Goal: Task Accomplishment & Management: Manage account settings

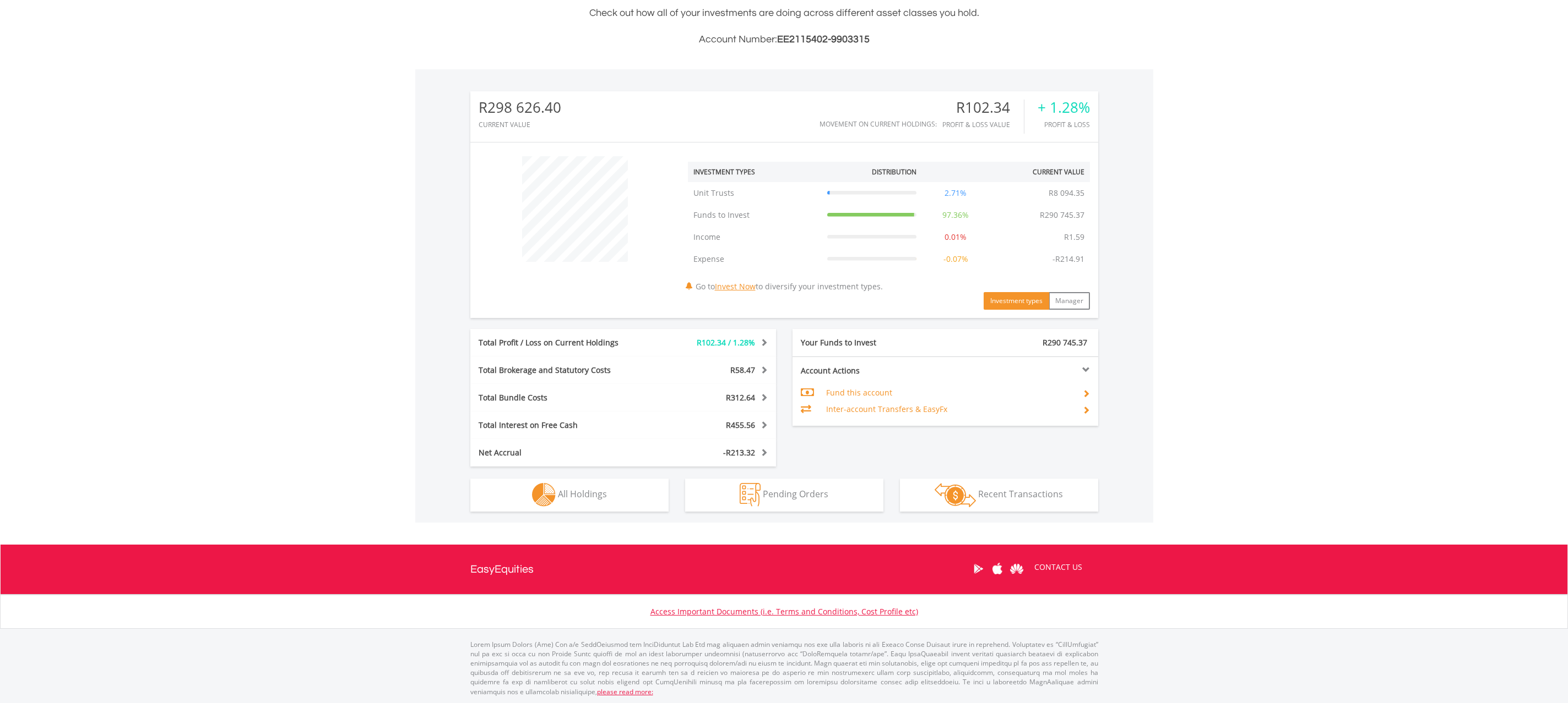
scroll to position [293, 0]
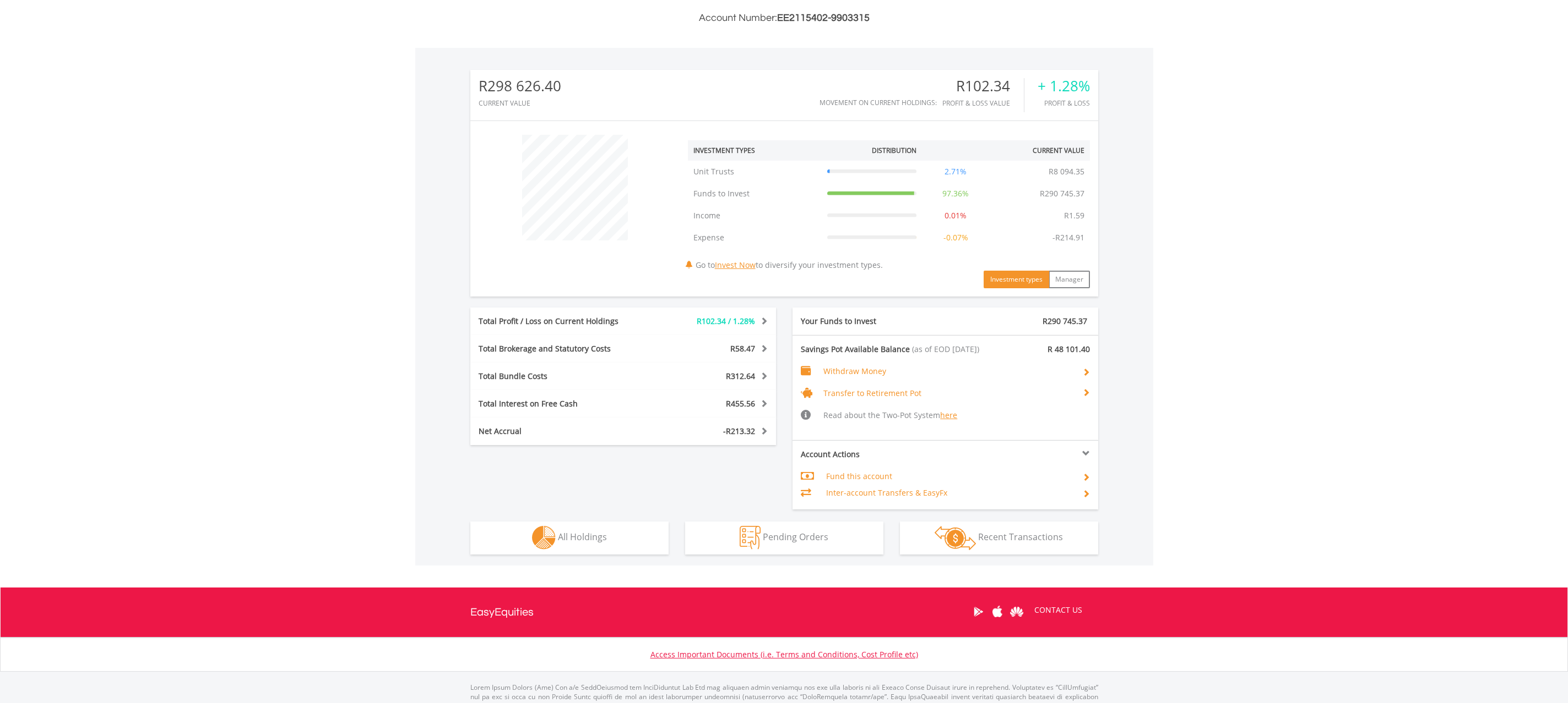
click at [831, 478] on td "Fund this account" at bounding box center [950, 476] width 247 height 16
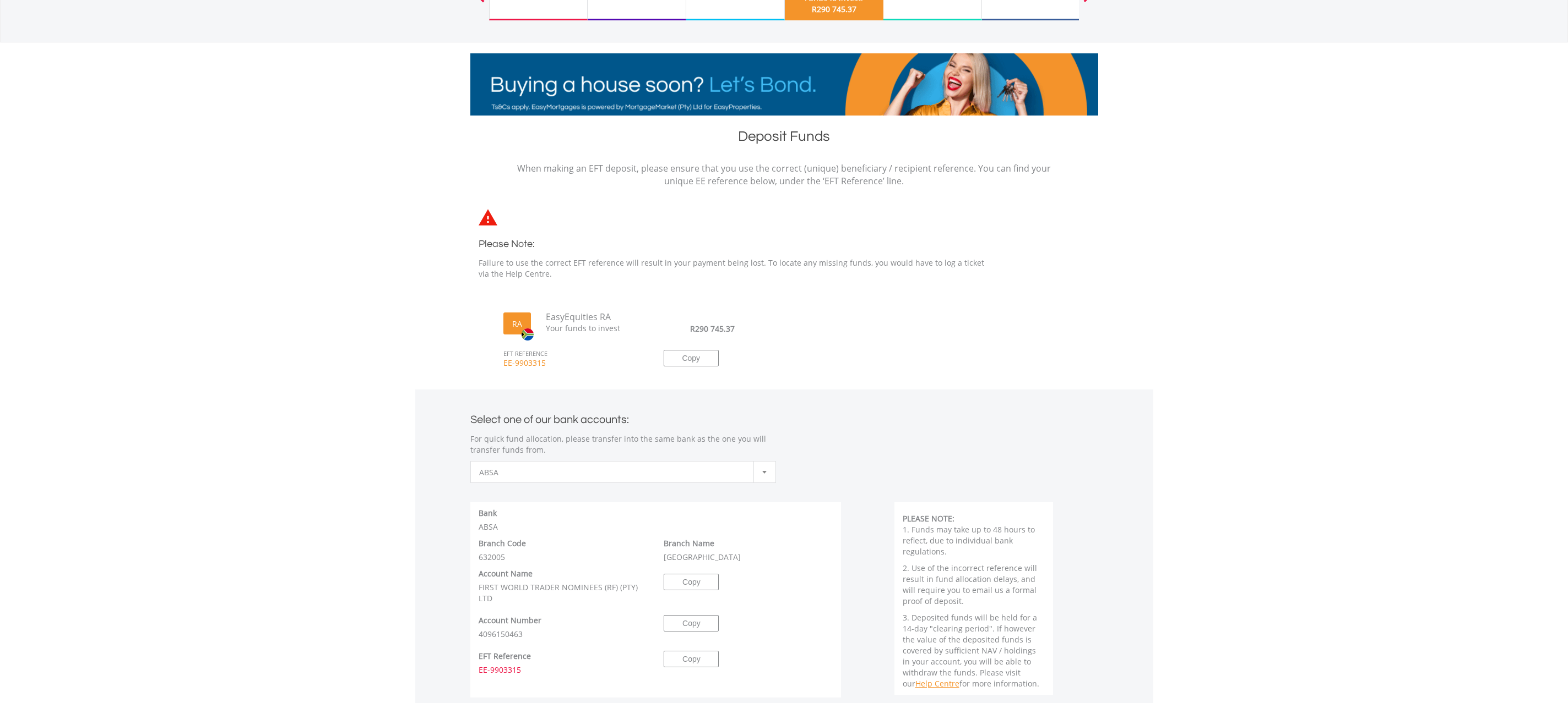
scroll to position [95, 0]
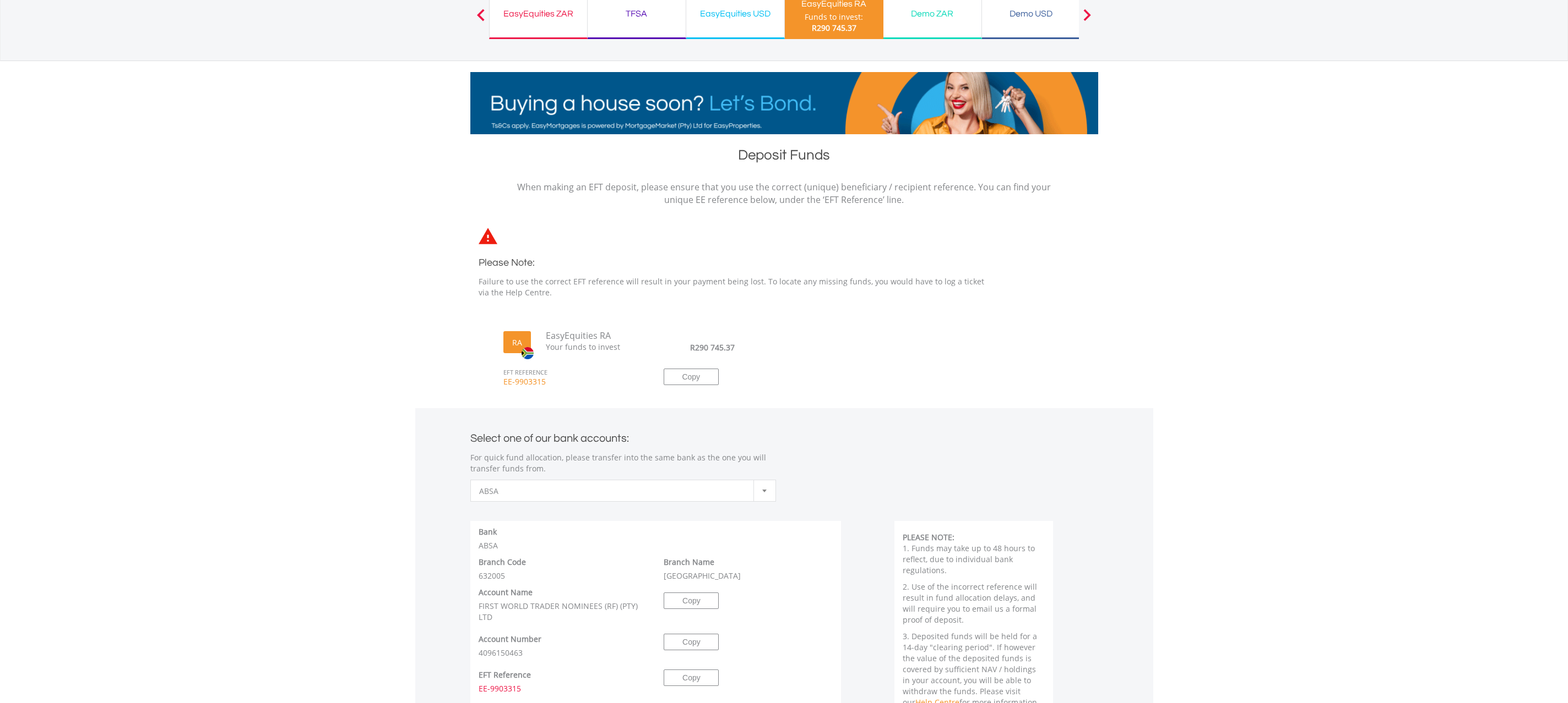
click at [822, 32] on span "R290 745.37" at bounding box center [834, 27] width 44 height 10
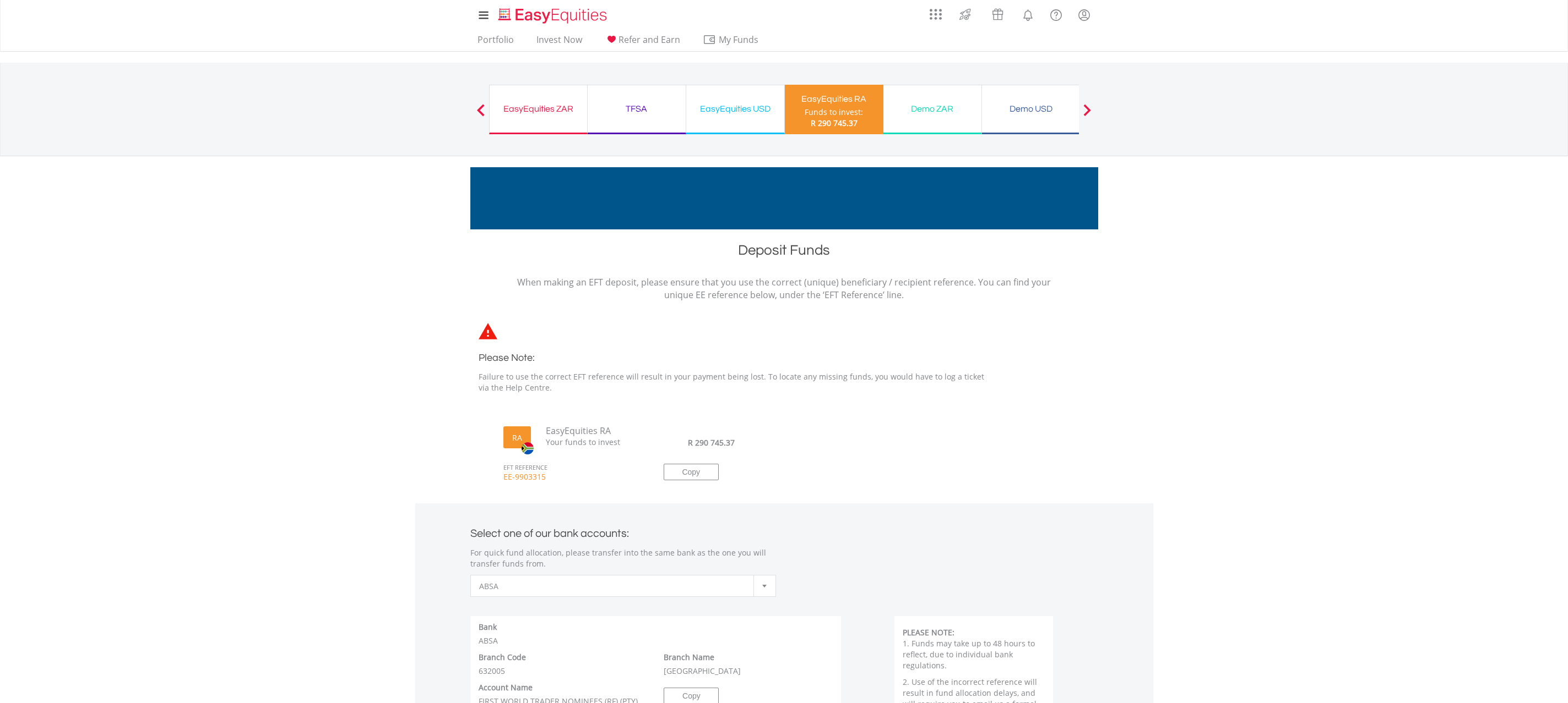
click at [733, 117] on div "EasyEquities USD Funds to invest: R 290 745.37" at bounding box center [736, 109] width 99 height 49
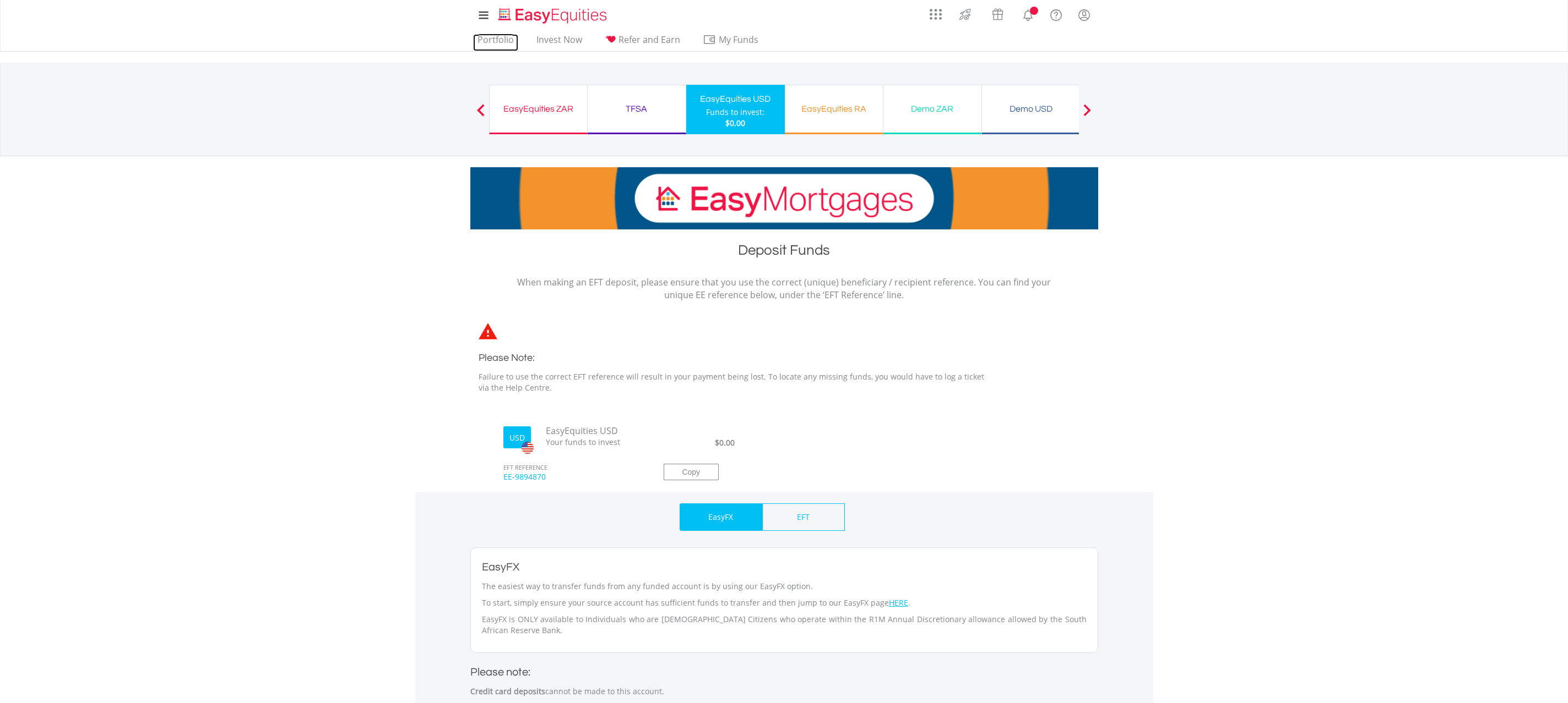
click at [485, 41] on link "Portfolio" at bounding box center [495, 43] width 45 height 17
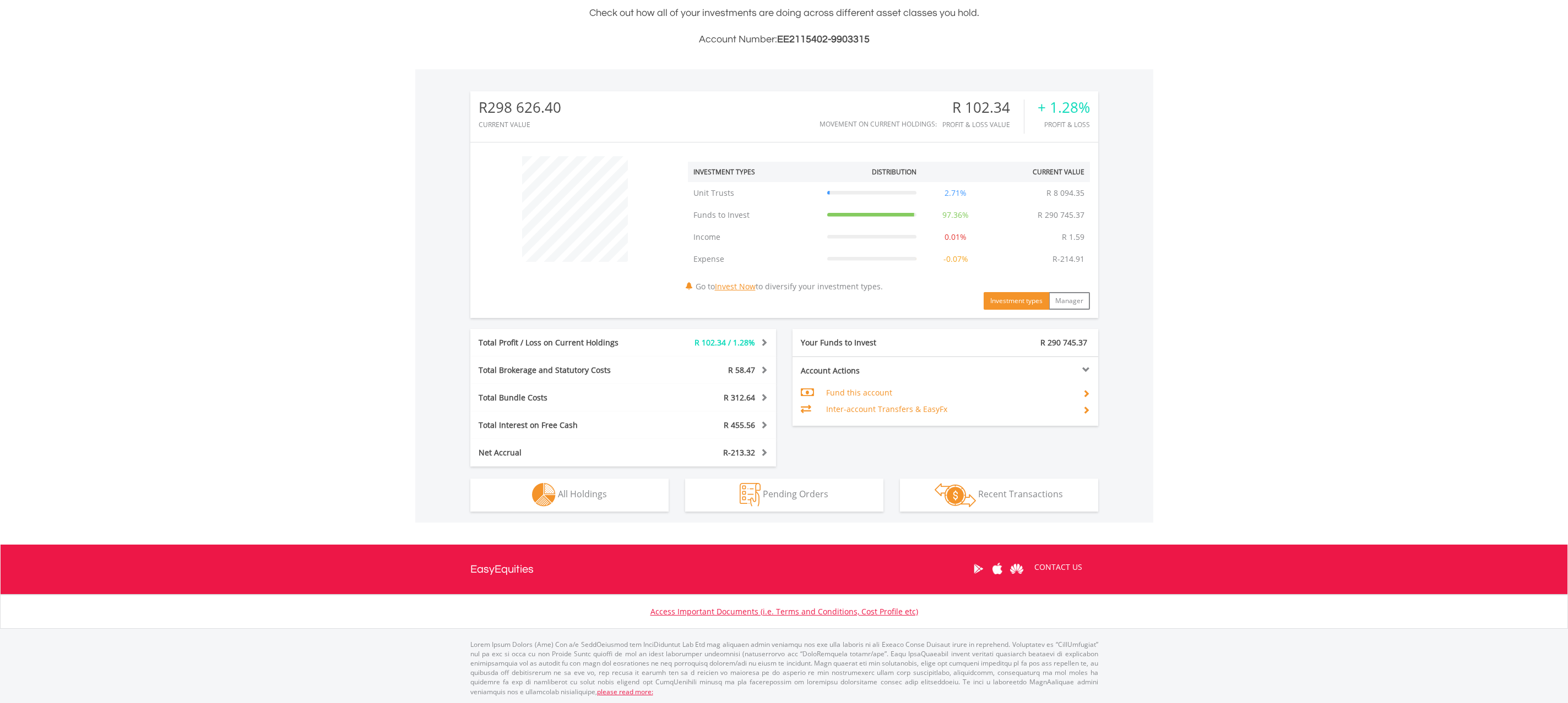
scroll to position [106, 209]
click at [811, 490] on span "Pending Orders" at bounding box center [795, 494] width 66 height 12
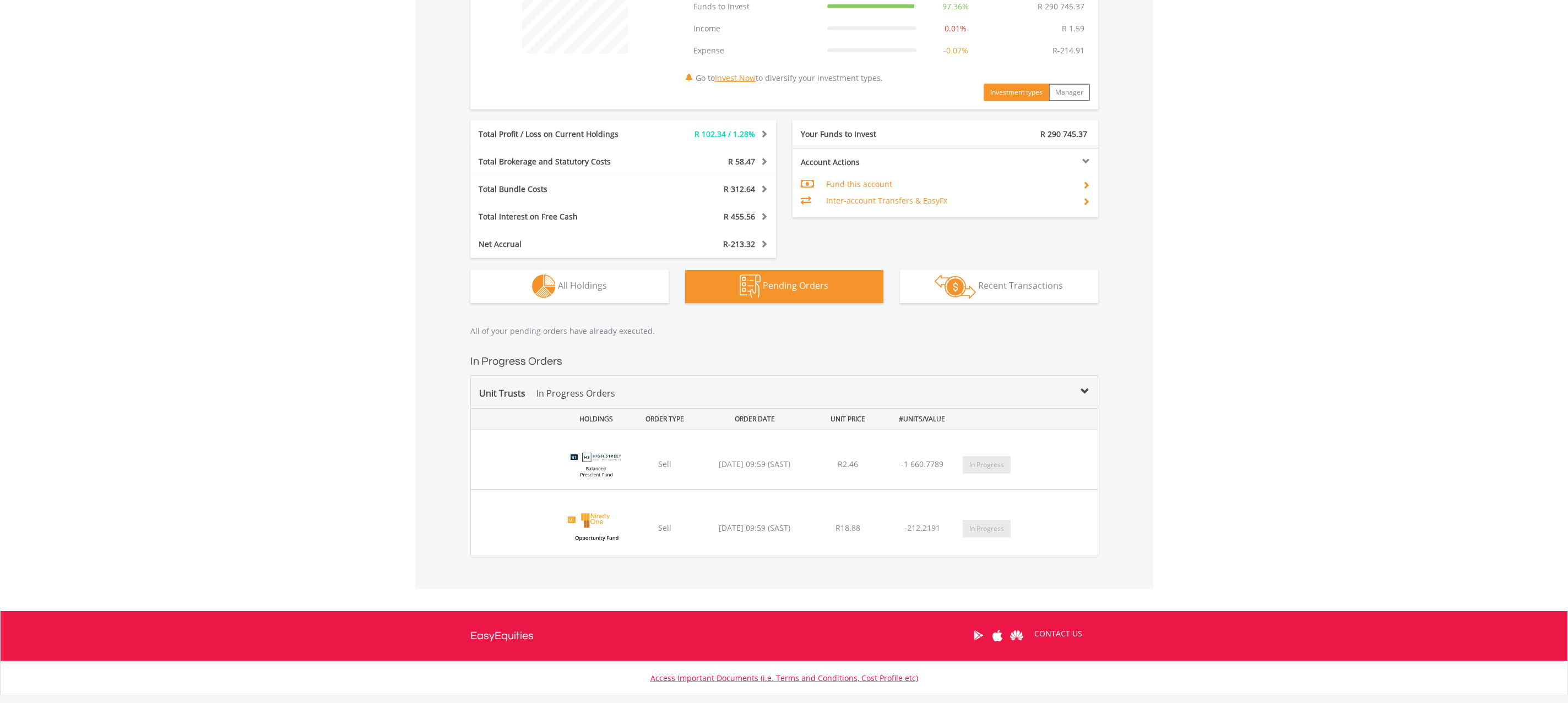
scroll to position [546, 0]
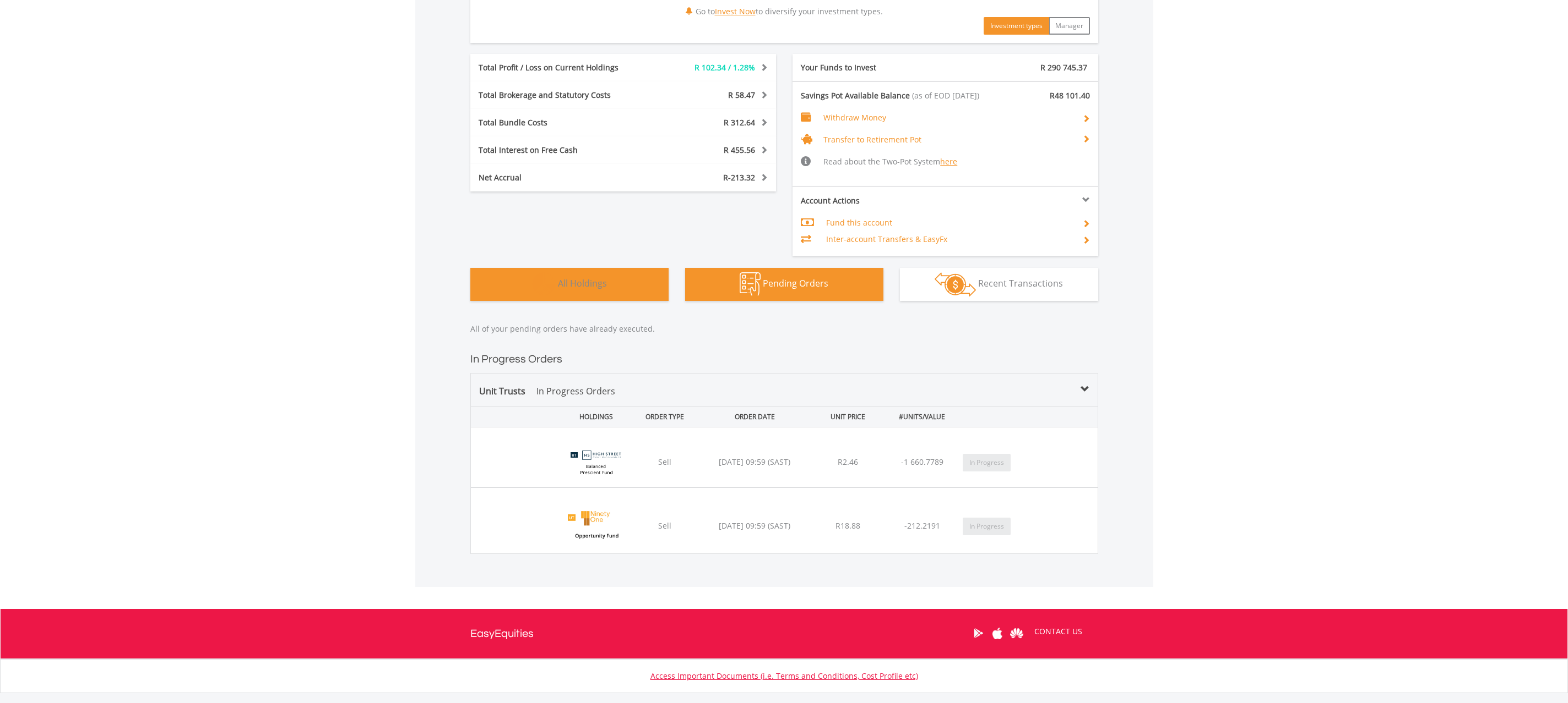
click at [564, 296] on button "Holdings All Holdings" at bounding box center [569, 284] width 198 height 33
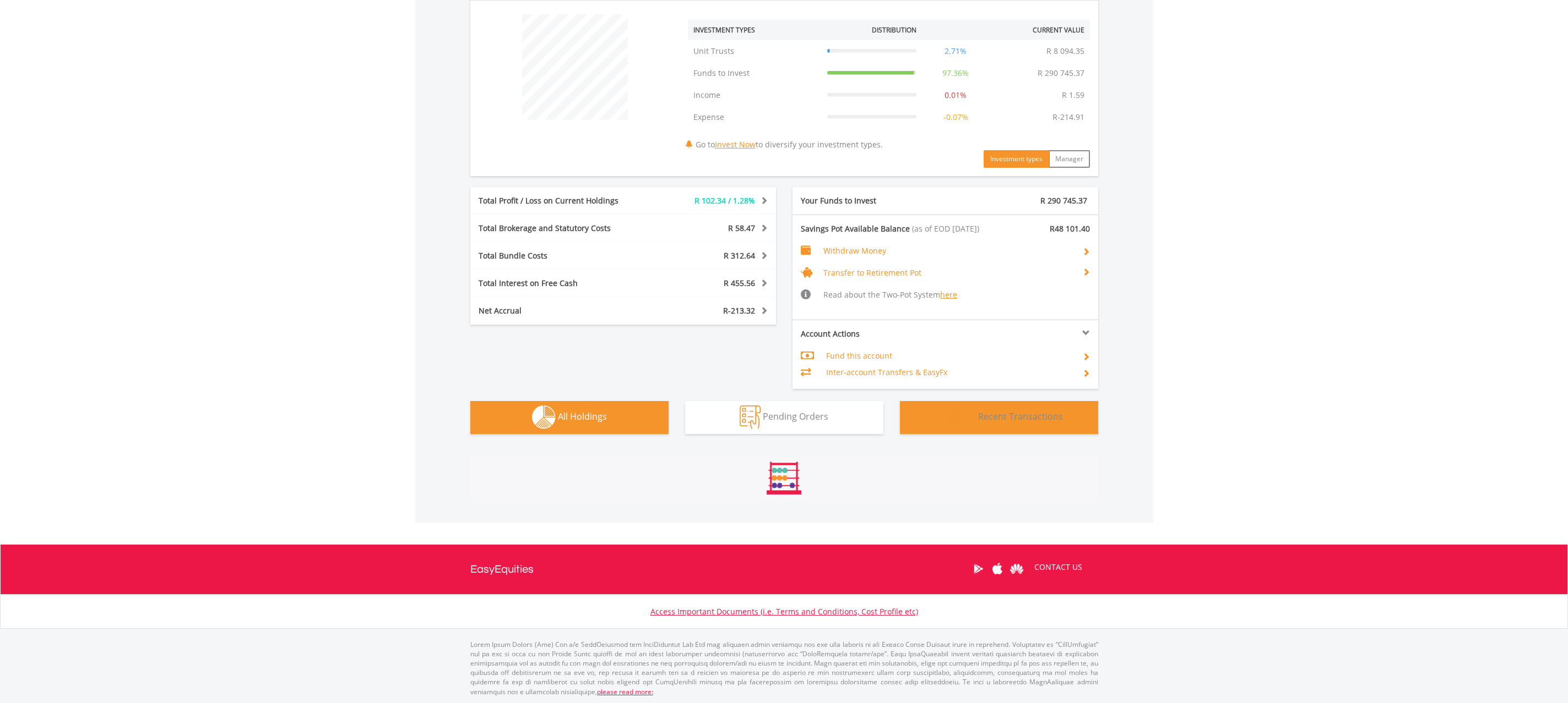
click at [954, 420] on img "button" at bounding box center [955, 418] width 41 height 24
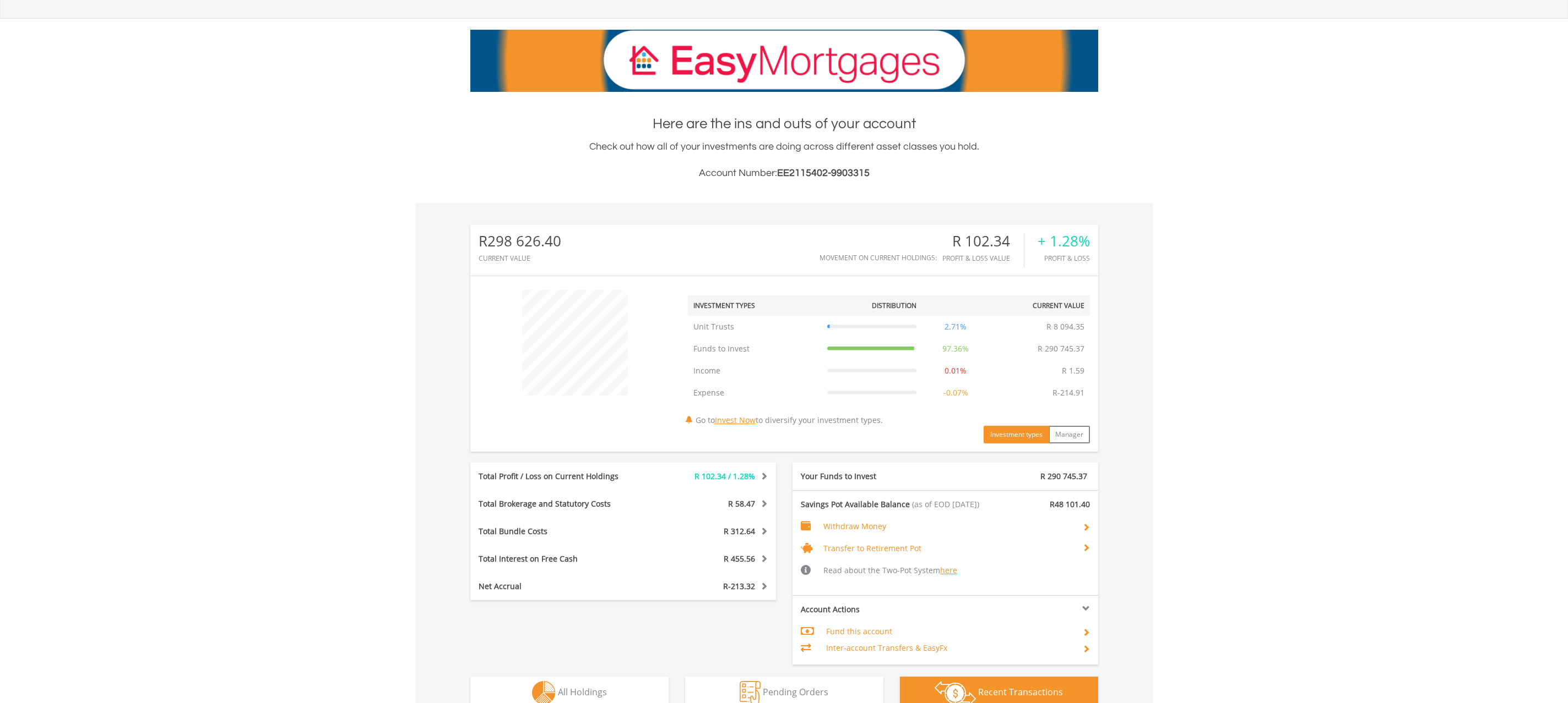
scroll to position [0, 0]
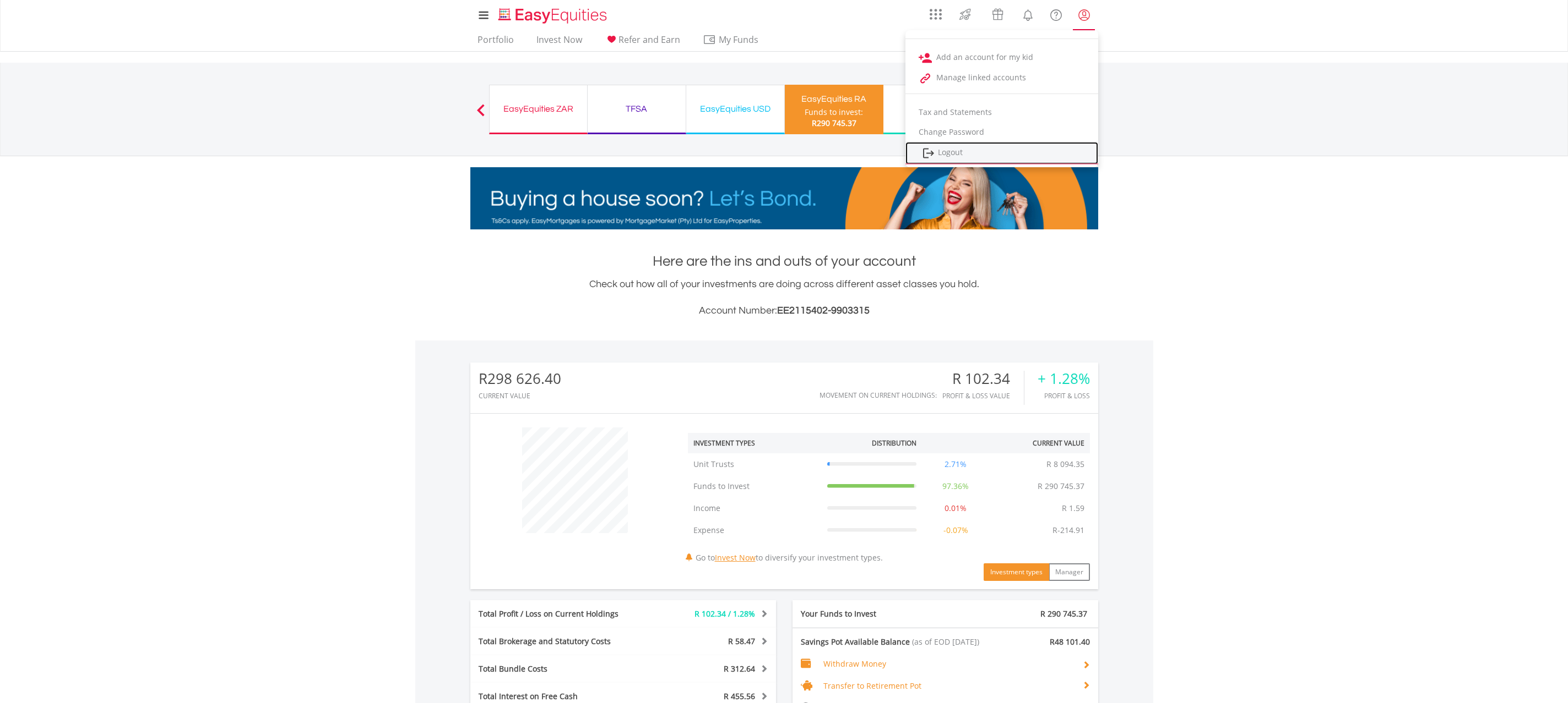
click at [981, 157] on link "Logout" at bounding box center [1002, 153] width 193 height 22
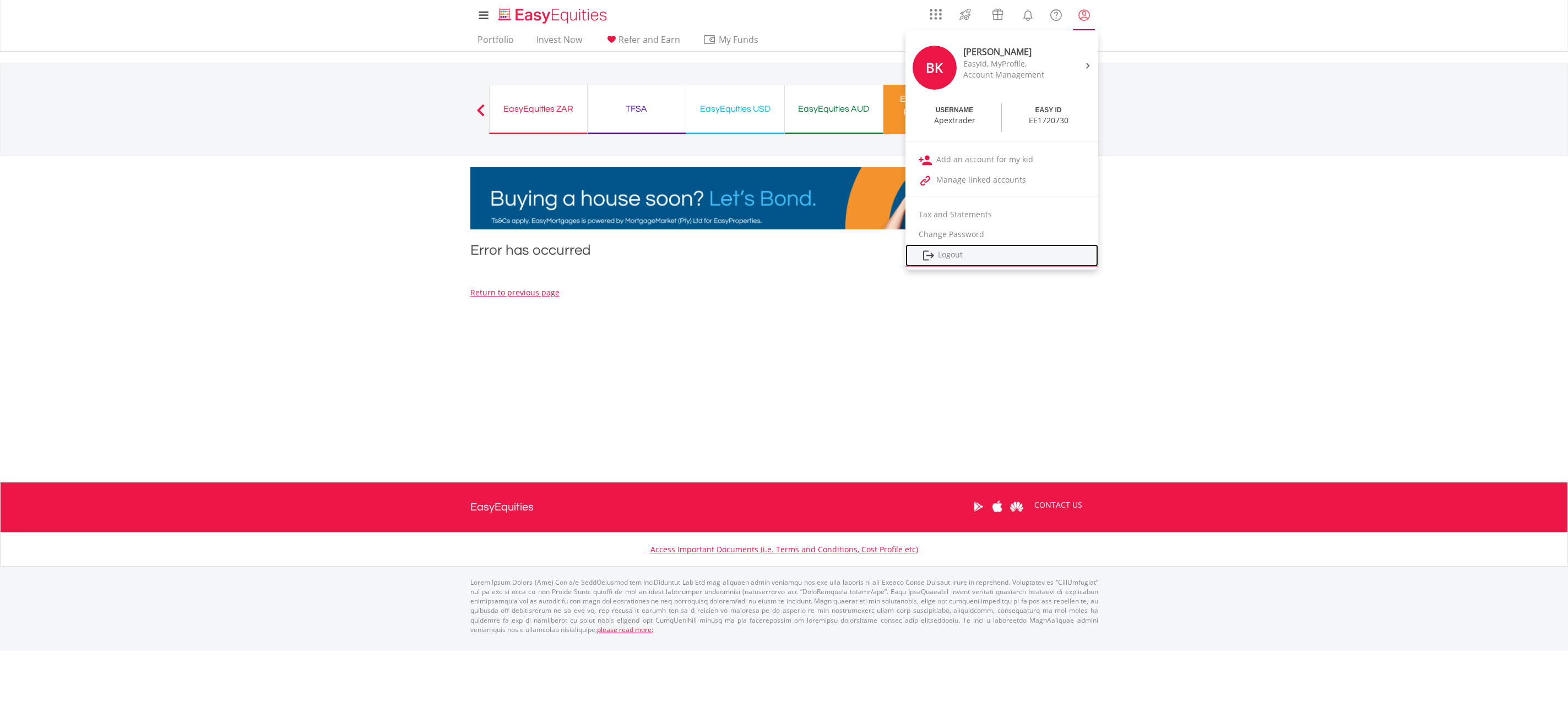
click at [965, 267] on link "Logout" at bounding box center [1002, 256] width 193 height 22
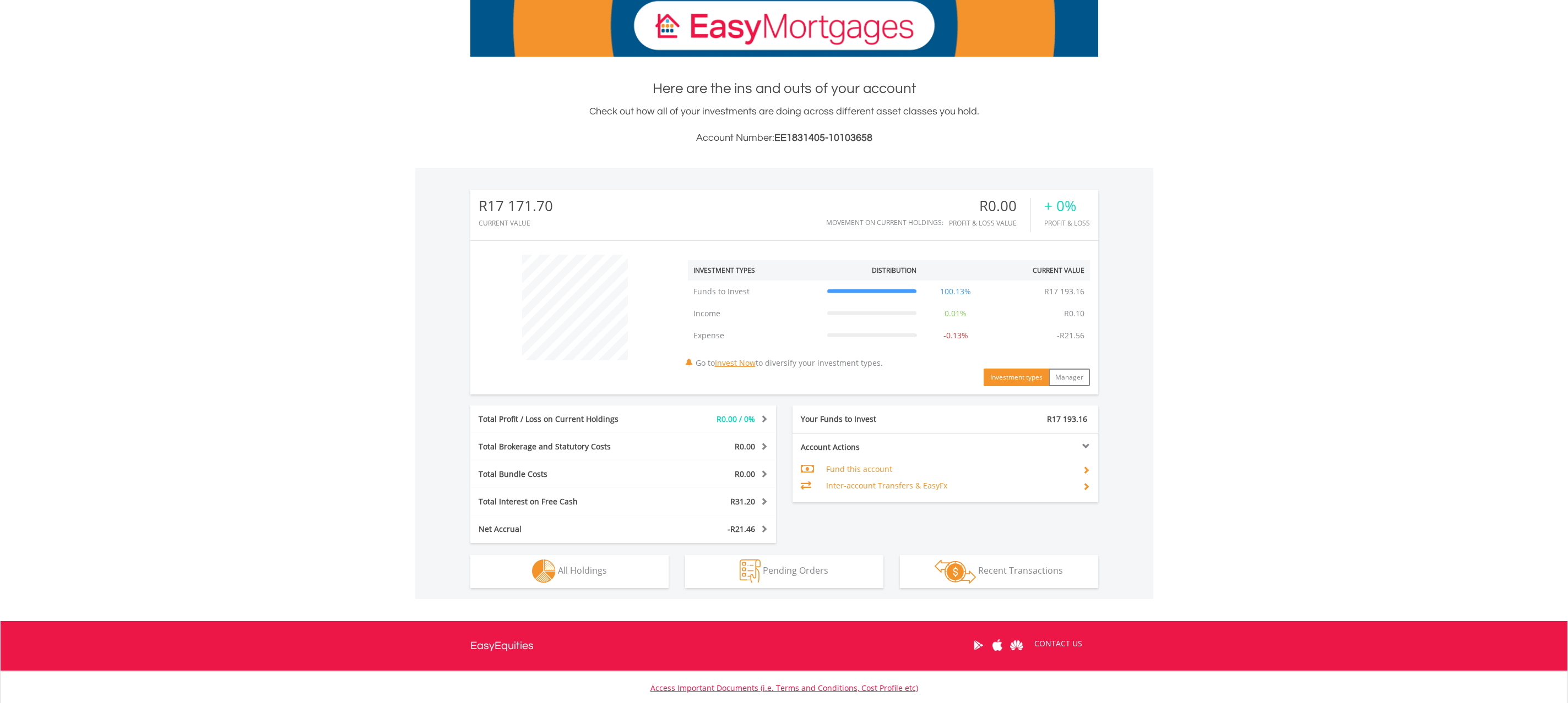
scroll to position [250, 0]
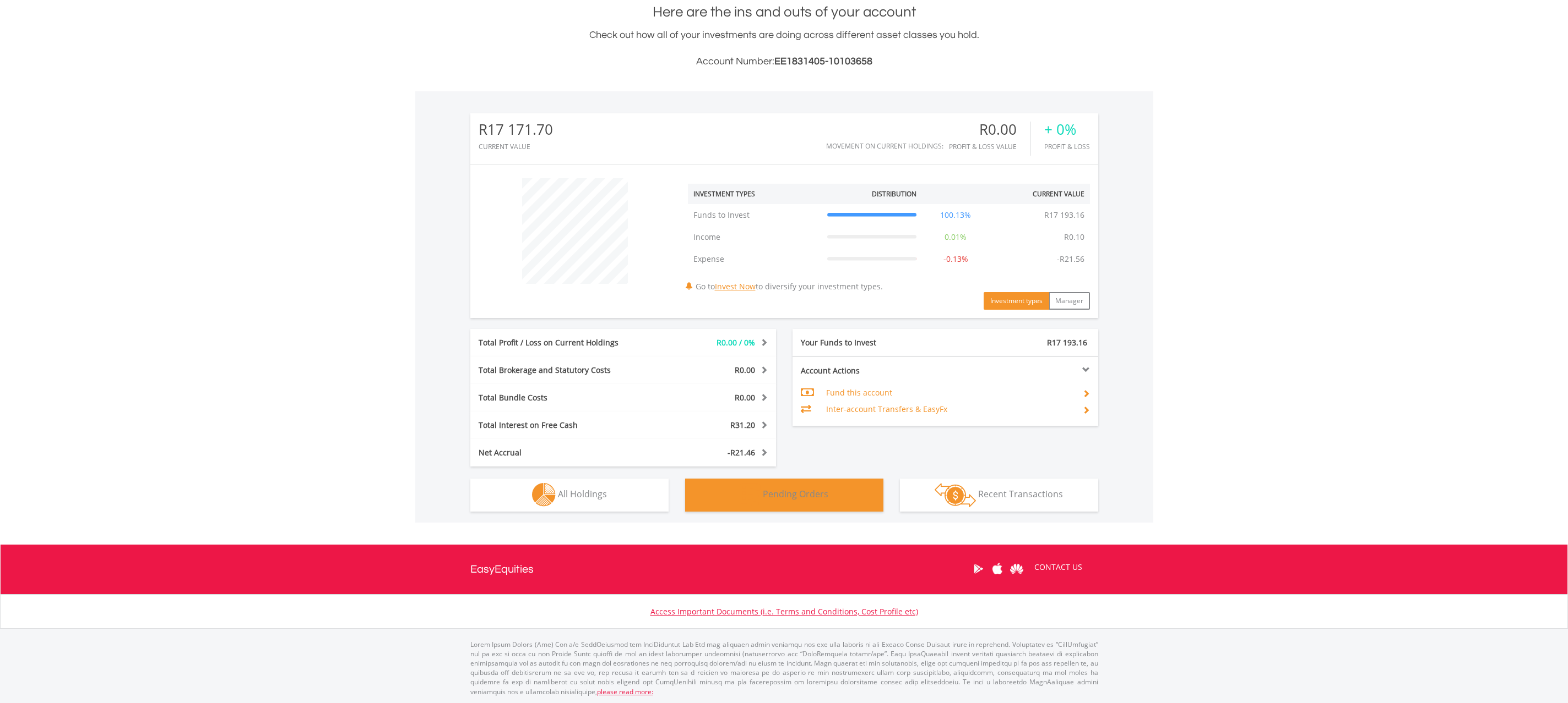
click at [815, 493] on span "Pending Orders" at bounding box center [795, 494] width 66 height 12
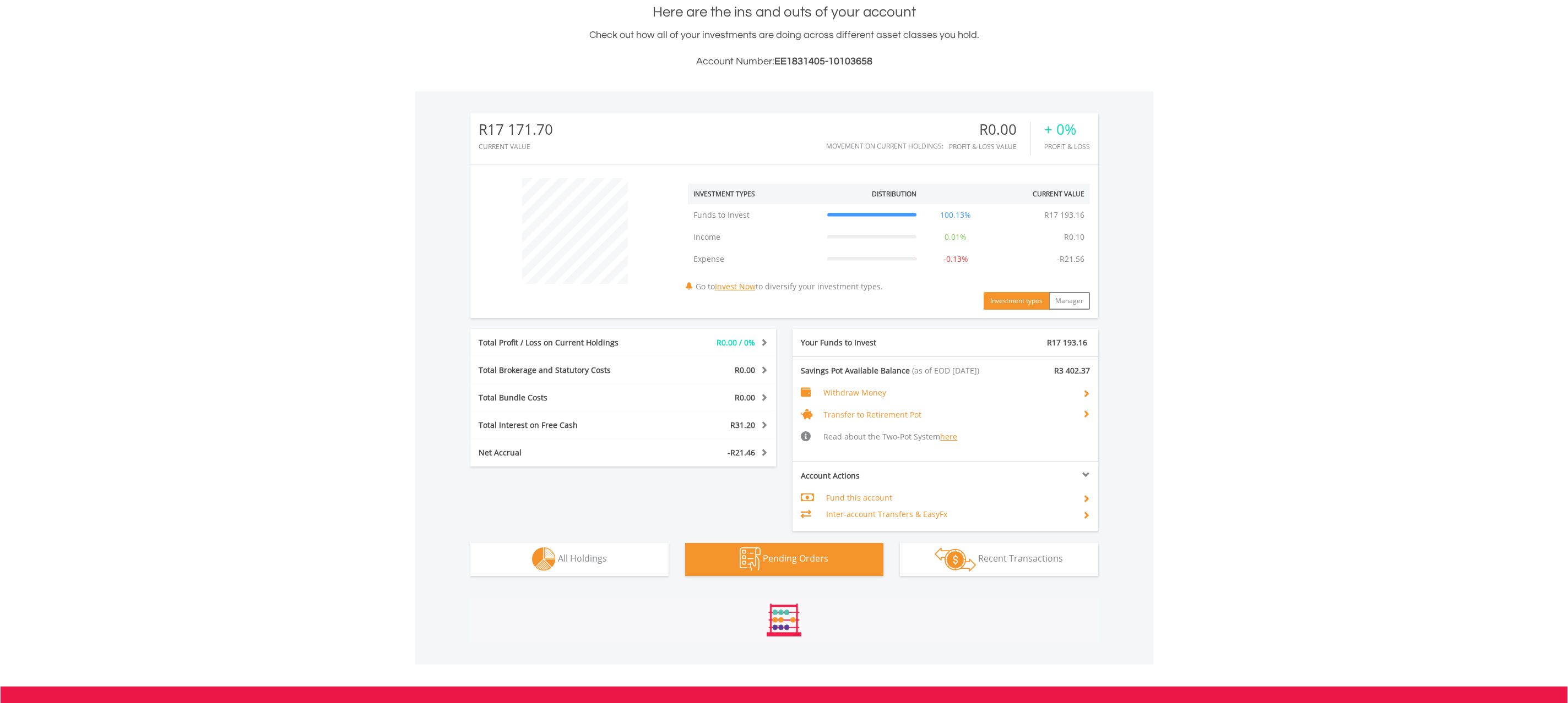
scroll to position [375, 0]
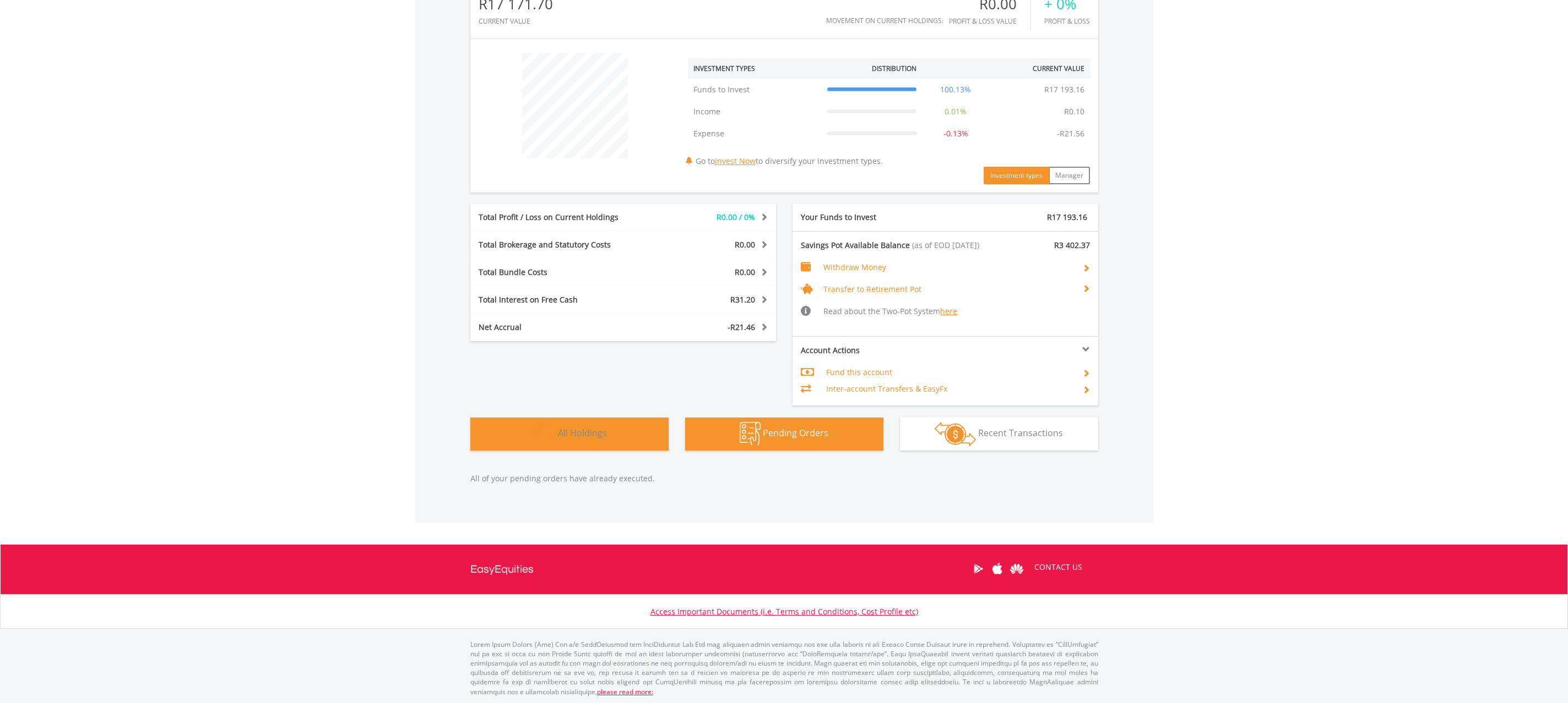
click at [575, 433] on span "All Holdings" at bounding box center [581, 433] width 49 height 12
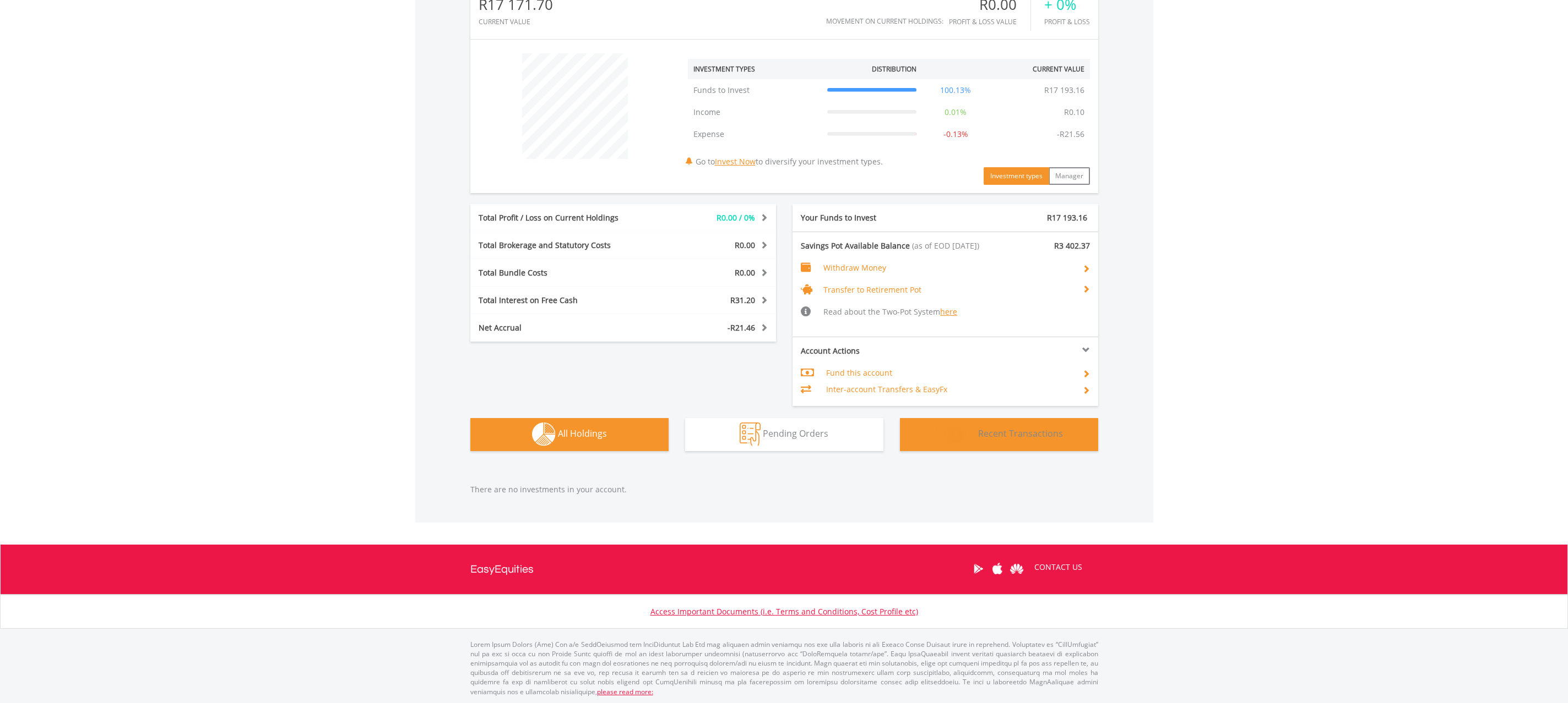
click at [1000, 433] on span "Recent Transactions" at bounding box center [1020, 434] width 84 height 12
